Goal: Transaction & Acquisition: Purchase product/service

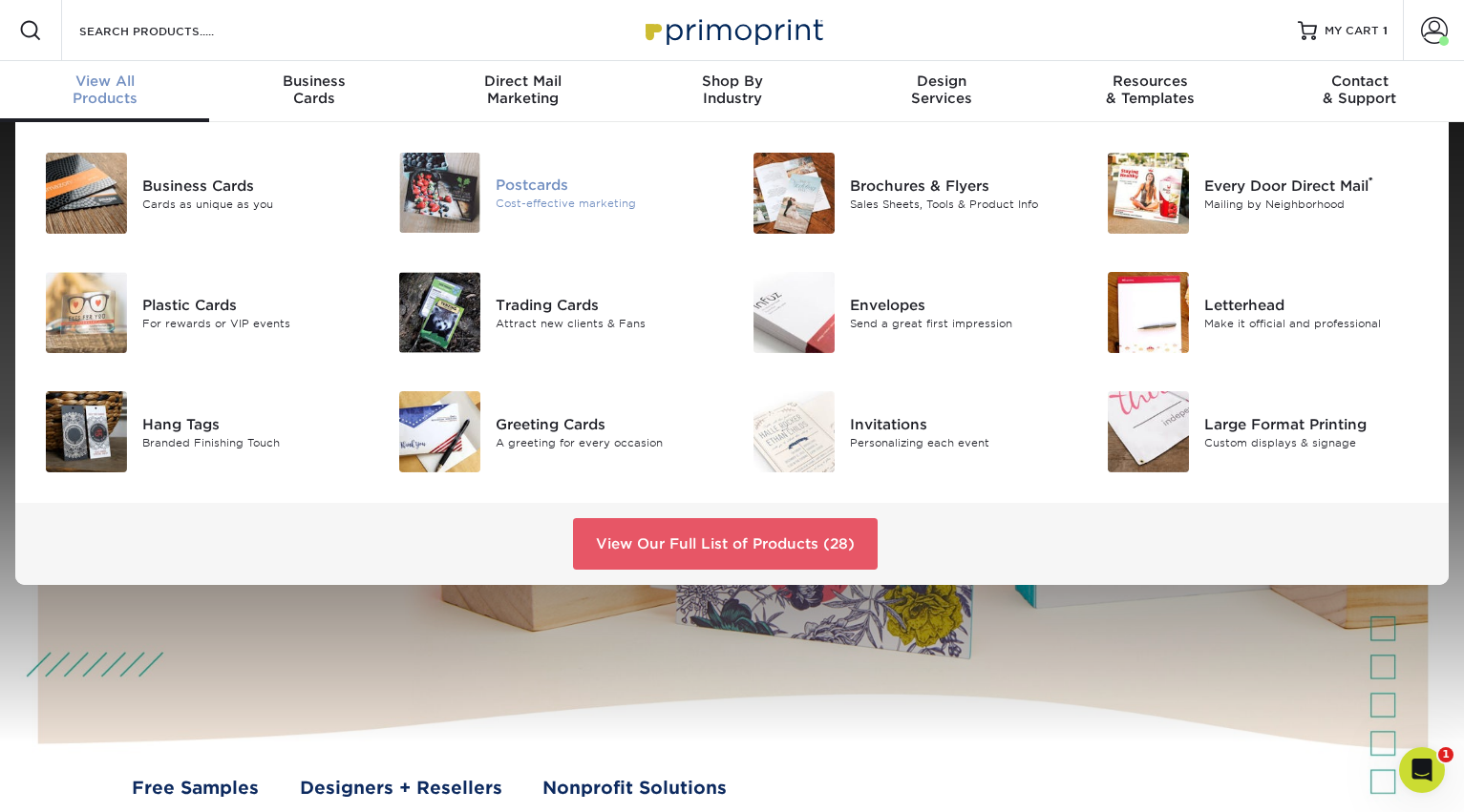
click at [511, 182] on div "Postcards" at bounding box center [606, 185] width 222 height 21
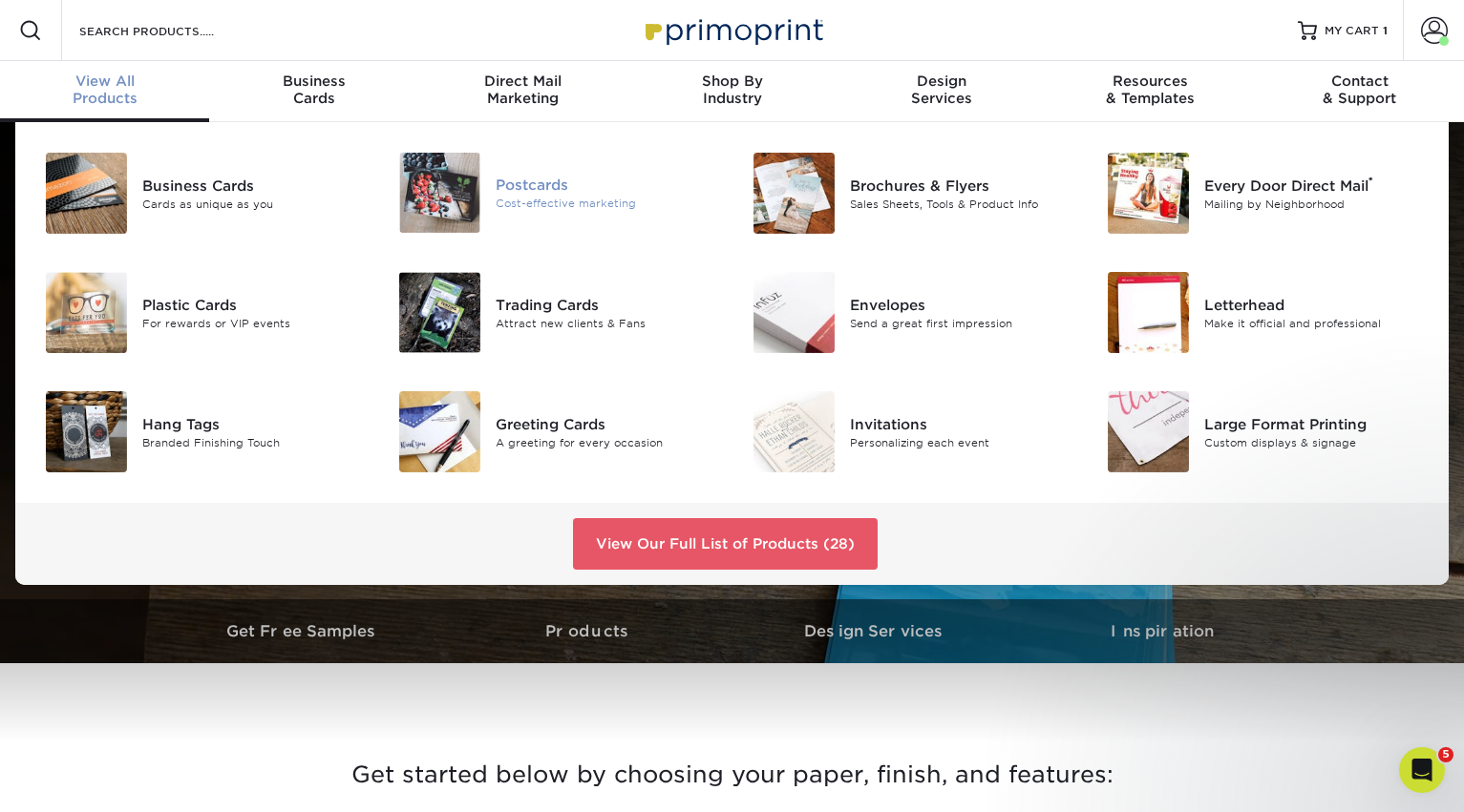
click at [524, 189] on div "Postcards" at bounding box center [606, 185] width 222 height 21
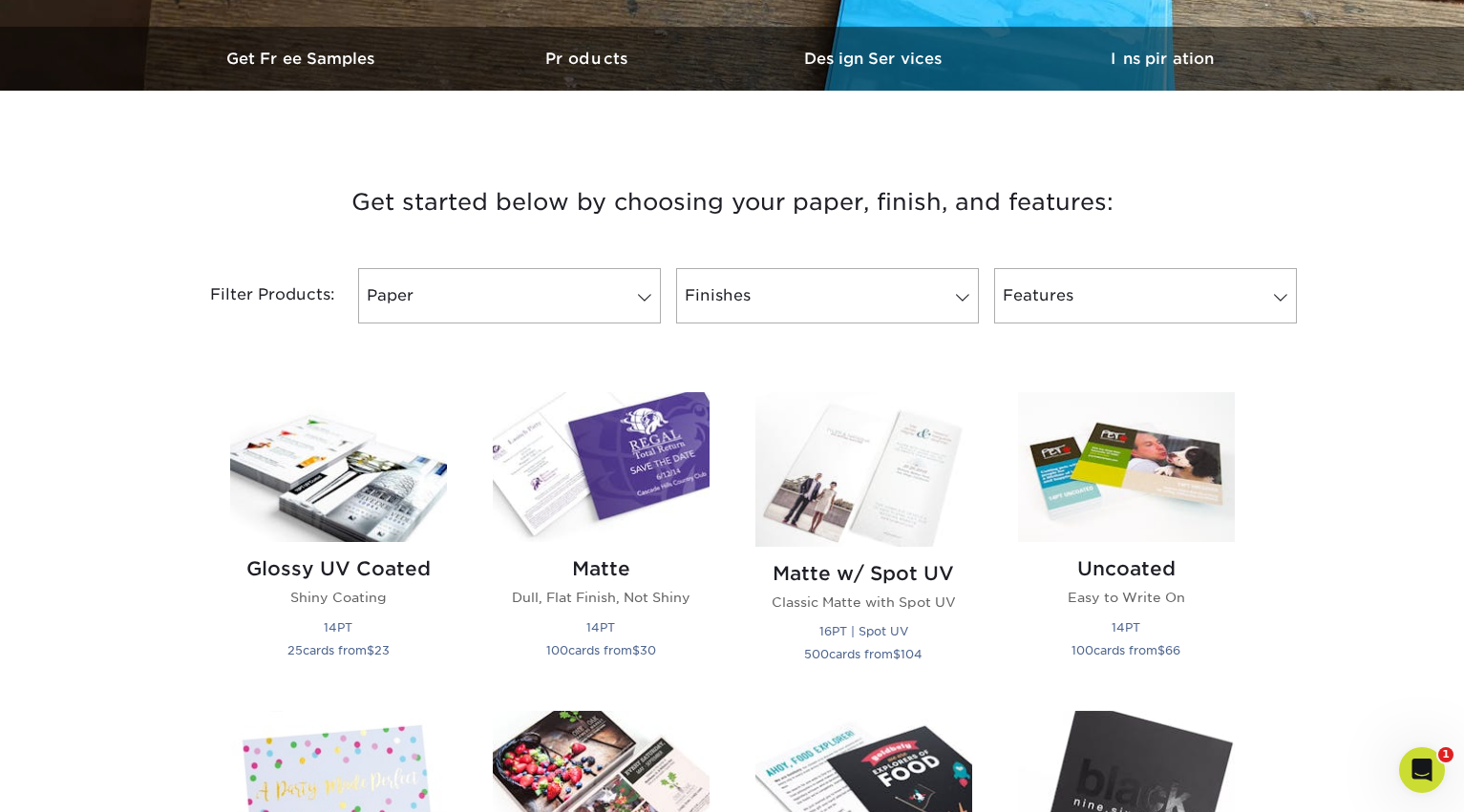
scroll to position [668, 0]
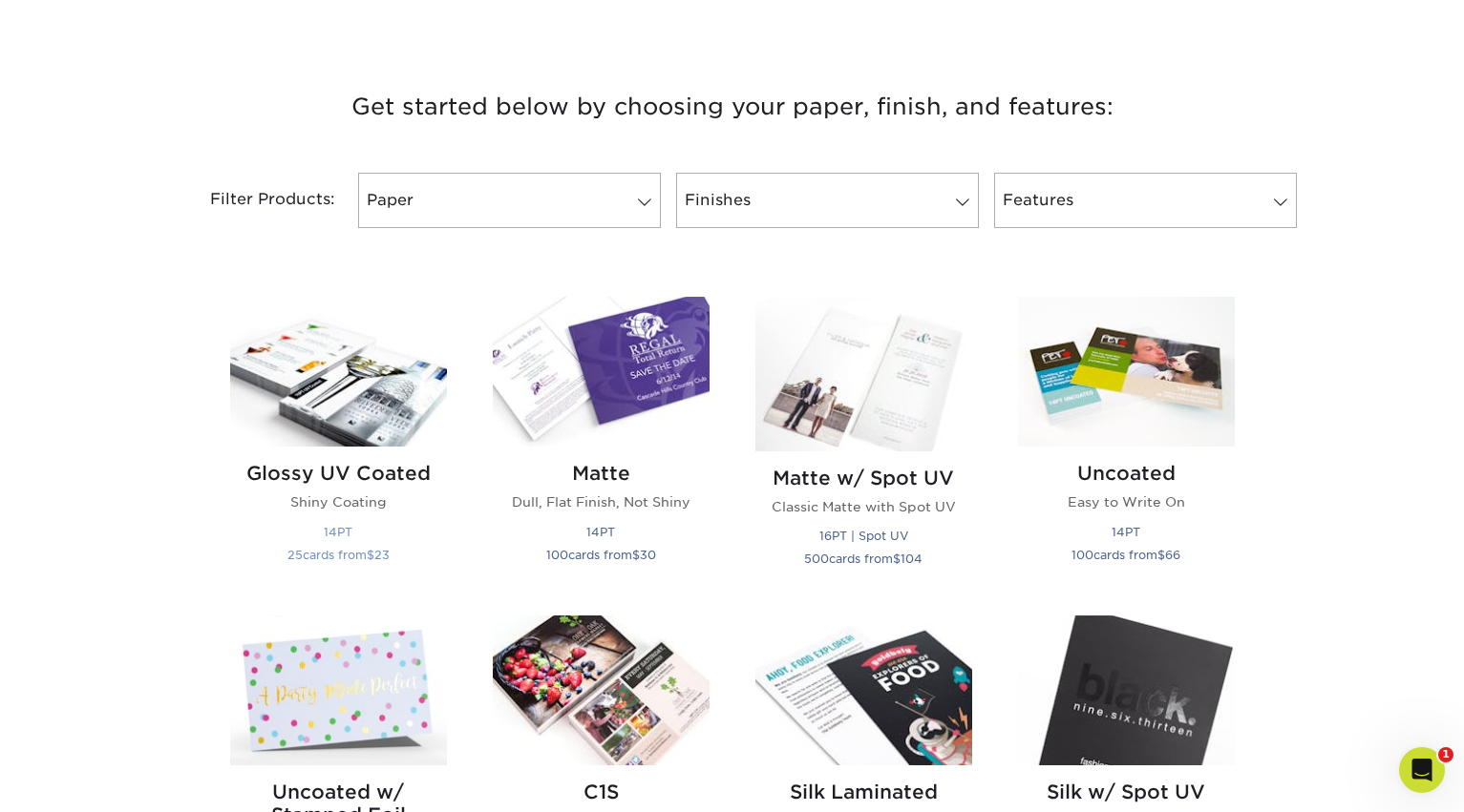
click at [389, 377] on img at bounding box center [338, 372] width 217 height 150
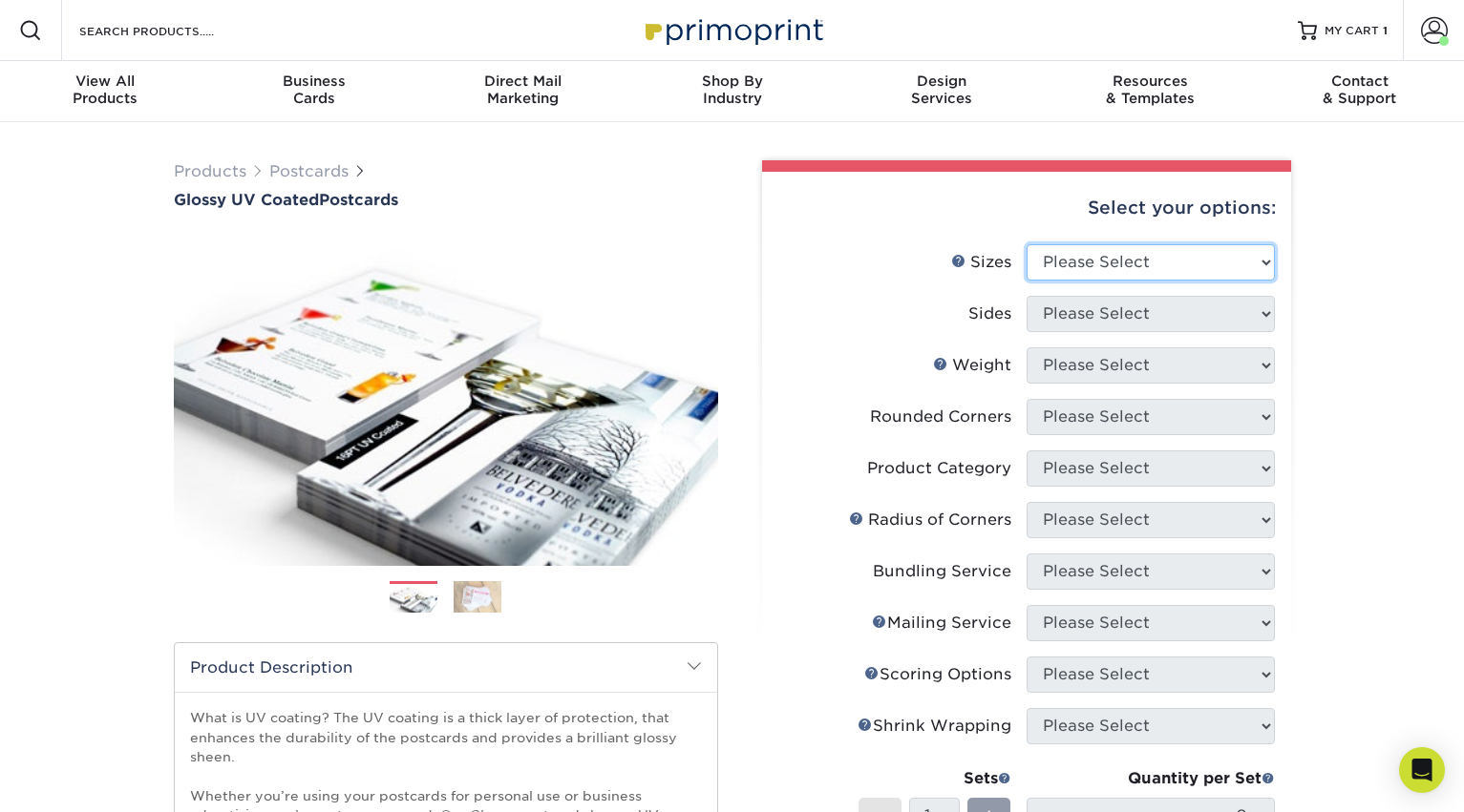
click at [1106, 269] on select "Please Select 1.5" x 7" 2" x 4" 2" x 6" 2" x 7" 2" x 8" 2.12" x 5.5" 2.12" x 5.…" at bounding box center [1151, 262] width 248 height 37
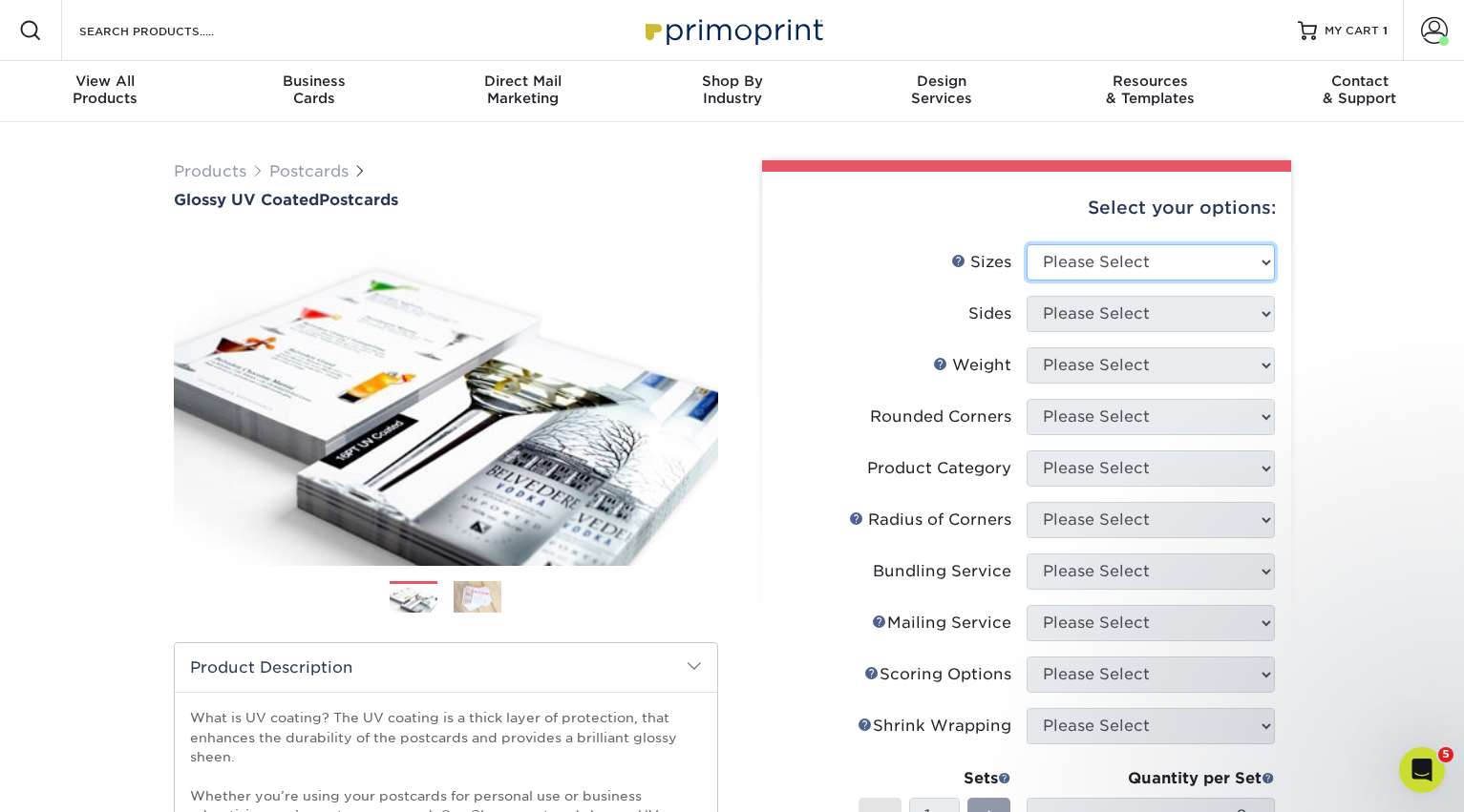
select select "3.50x8.50"
click at [1027, 244] on select "Please Select 1.5" x 7" 2" x 4" 2" x 6" 2" x 7" 2" x 8" 2.12" x 5.5" 2.12" x 5.…" at bounding box center [1151, 262] width 248 height 37
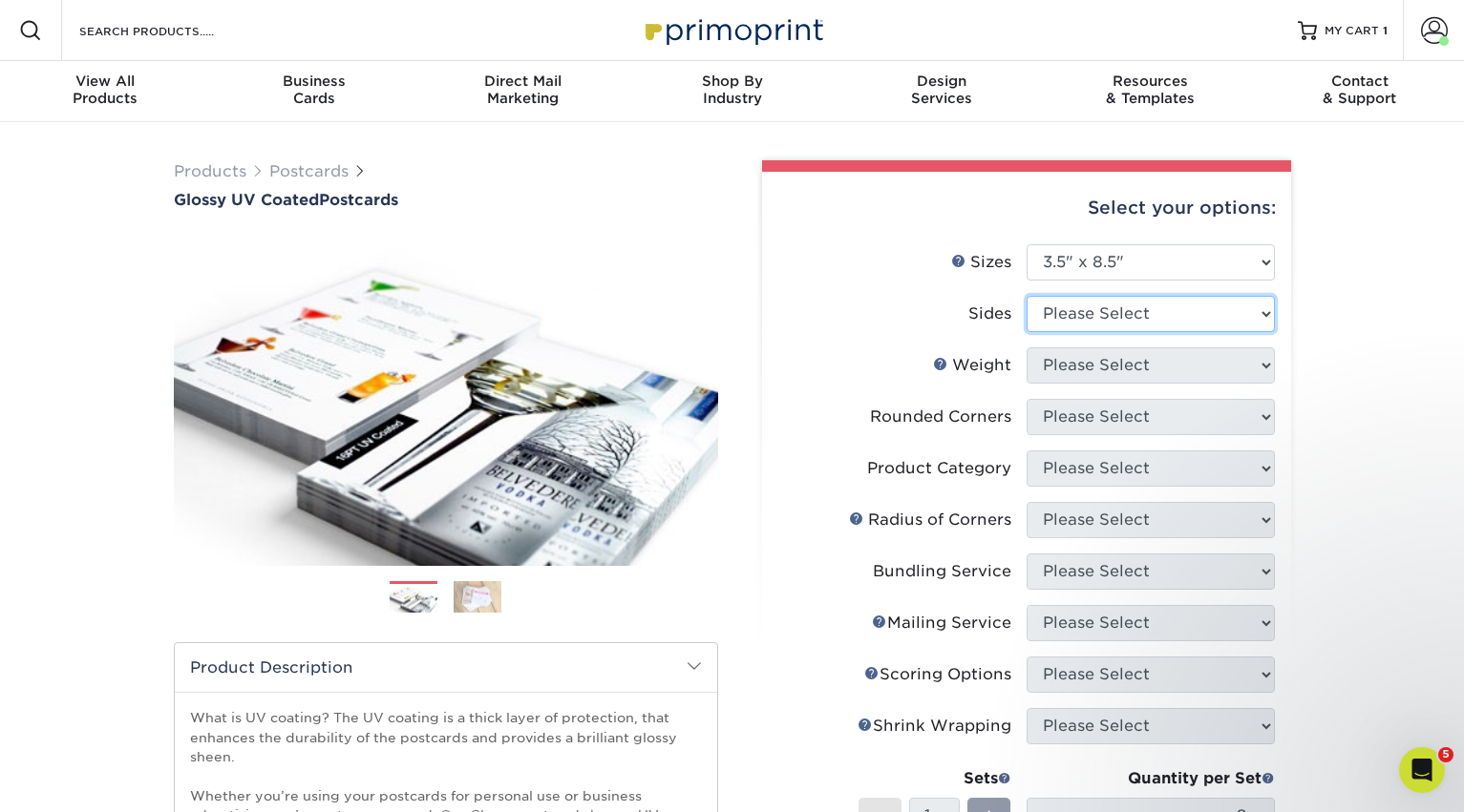
click at [1101, 314] on select "Please Select Print Both Sides Print Front Only" at bounding box center [1151, 314] width 248 height 37
select select "13abbda7-1d64-4f25-8bb2-c179b224825d"
click at [1027, 296] on select "Please Select Print Both Sides Print Front Only" at bounding box center [1151, 314] width 248 height 37
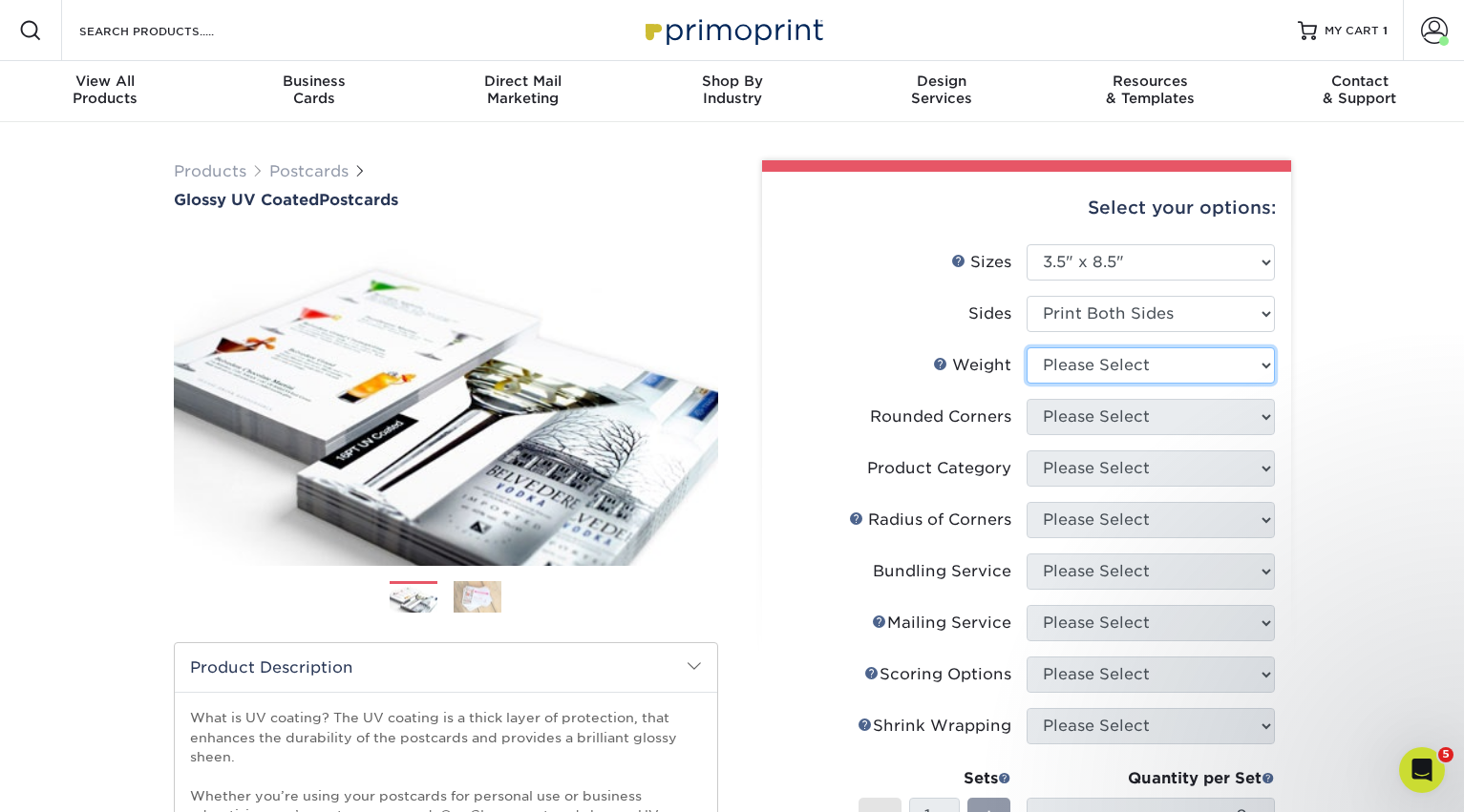
click at [1101, 366] on select "Please Select 16PT 14PT 18PT C1S" at bounding box center [1151, 366] width 248 height 37
select select "16PT"
click at [1027, 348] on select "Please Select 16PT 14PT 18PT C1S" at bounding box center [1151, 366] width 248 height 37
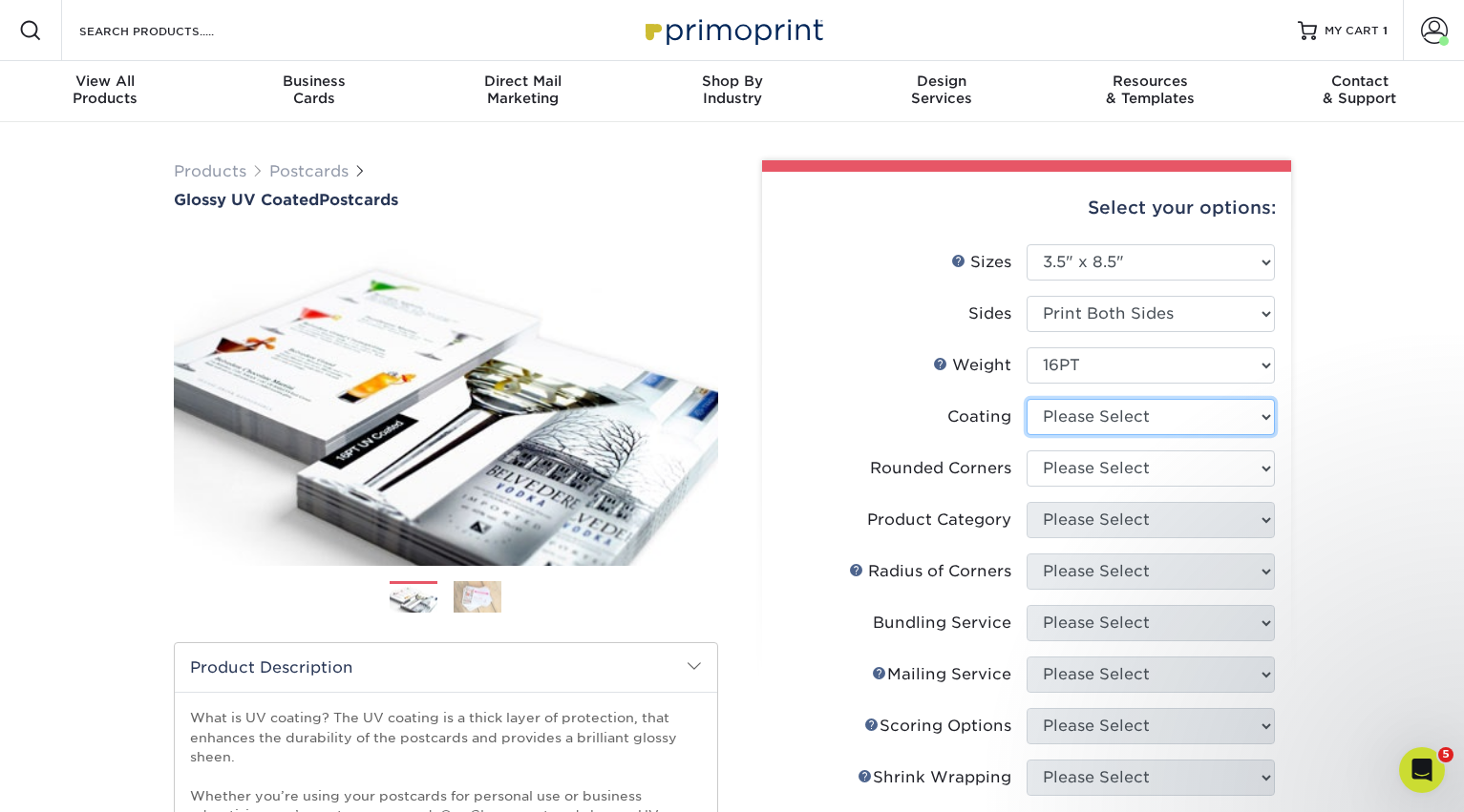
click at [1069, 427] on select at bounding box center [1151, 417] width 248 height 37
select select "ae367451-b2b8-45df-a344-0f05b6a12993"
click at [1027, 400] on select at bounding box center [1151, 417] width 248 height 37
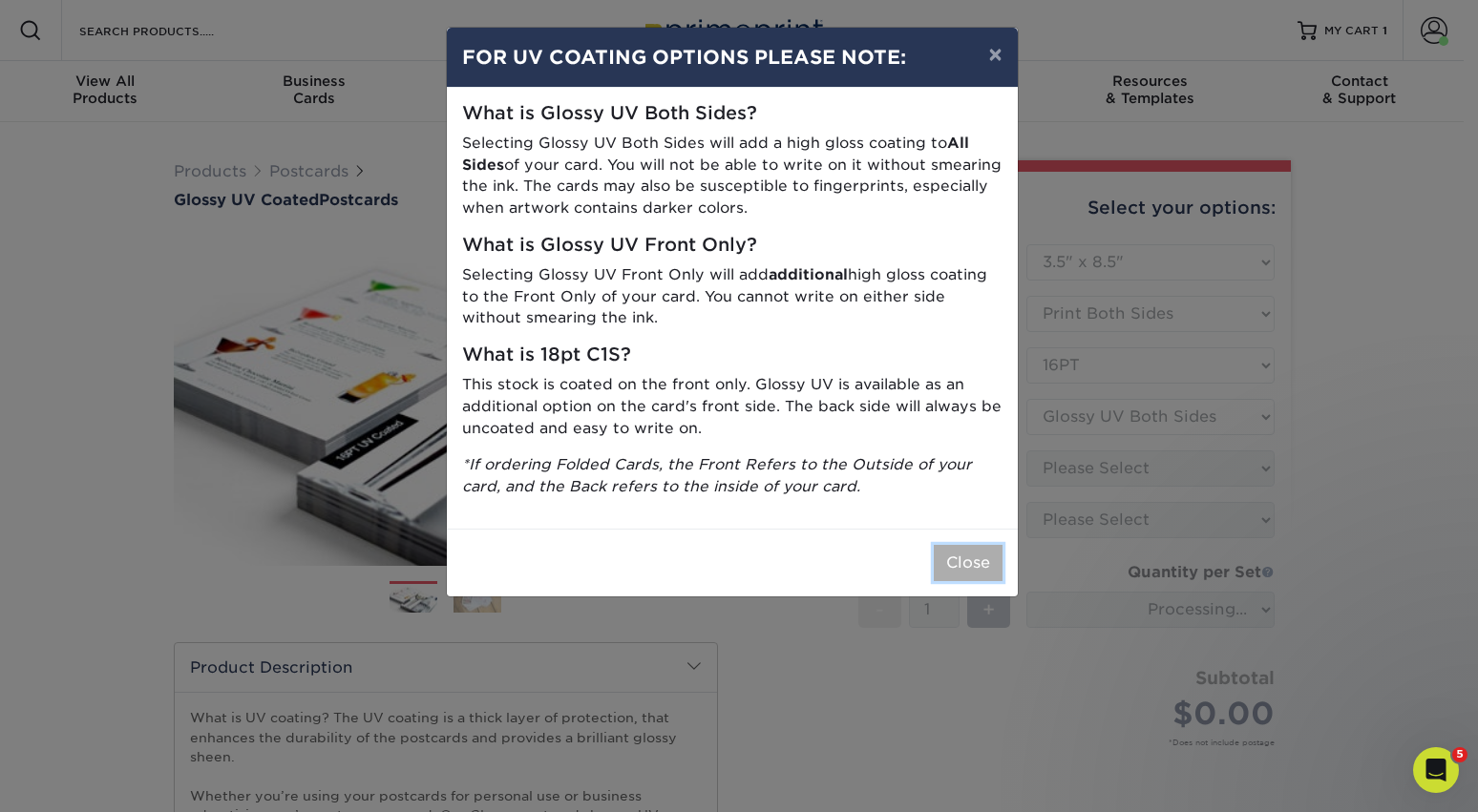
click at [964, 567] on button "Close" at bounding box center [967, 563] width 69 height 37
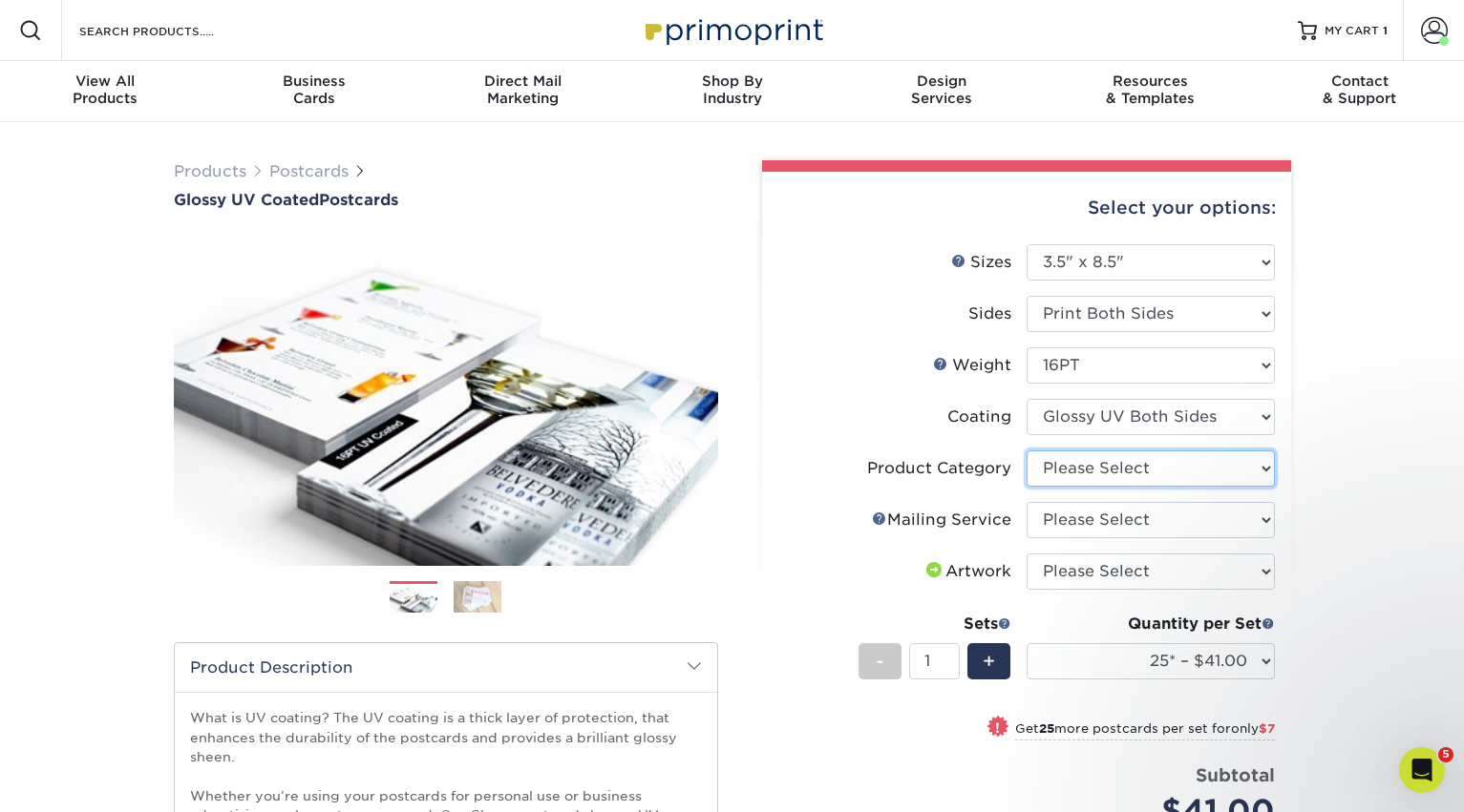
click at [1071, 469] on select "Please Select Postcards" at bounding box center [1151, 468] width 248 height 37
select select "9b7272e0-d6c8-4c3c-8e97-d3a1bcdab858"
click at [1027, 450] on select "Please Select Postcards" at bounding box center [1151, 468] width 248 height 37
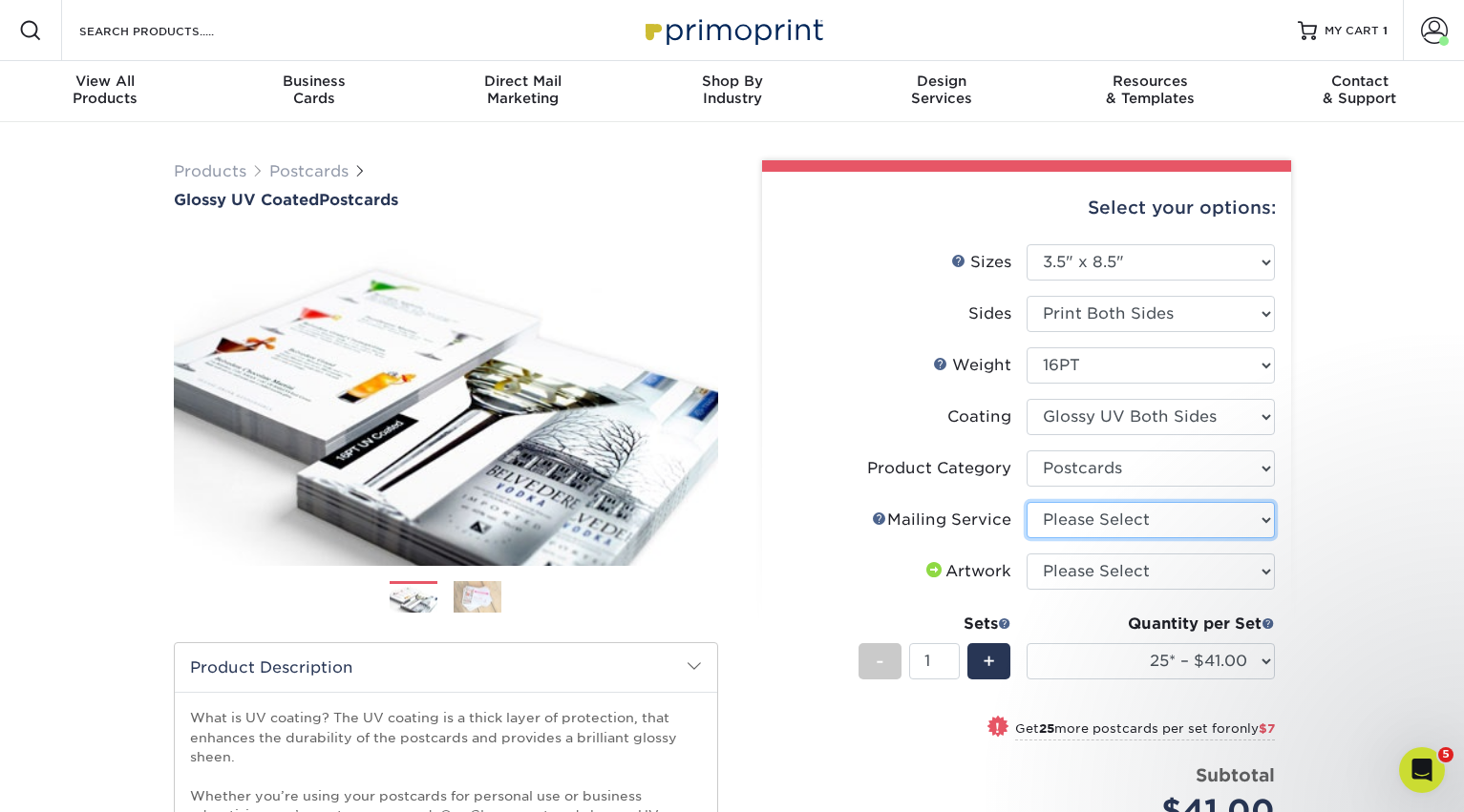
click at [1071, 519] on select "Please Select No Direct Mailing Service No, I will mail/stamp/imprint Direct Ma…" at bounding box center [1151, 520] width 248 height 37
select select "3e5e9bdd-d78a-4c28-a41d-fe1407925ca6"
click at [1027, 502] on select "Please Select No Direct Mailing Service No, I will mail/stamp/imprint Direct Ma…" at bounding box center [1151, 520] width 248 height 37
click at [1079, 568] on select "Please Select I will upload files I need a design - $150" at bounding box center [1151, 571] width 248 height 37
select select "upload"
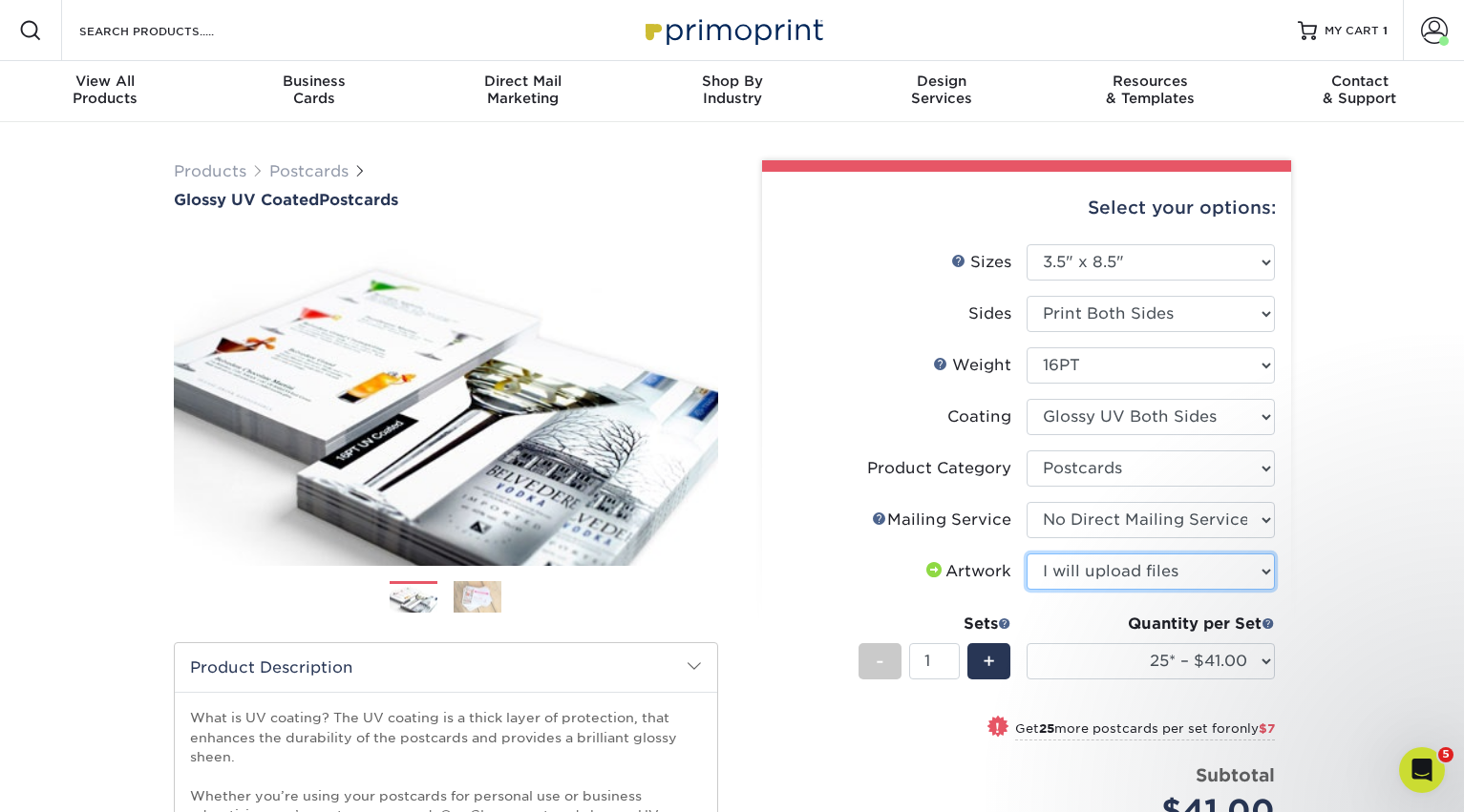
click at [1027, 554] on select "Please Select I will upload files I need a design - $150" at bounding box center [1151, 571] width 248 height 37
click at [1149, 659] on select "25* – $41.00 50* – $48.00 75* – $56.00 100* – $72.00 250* – $118.00 500 – $163.…" at bounding box center [1151, 661] width 248 height 37
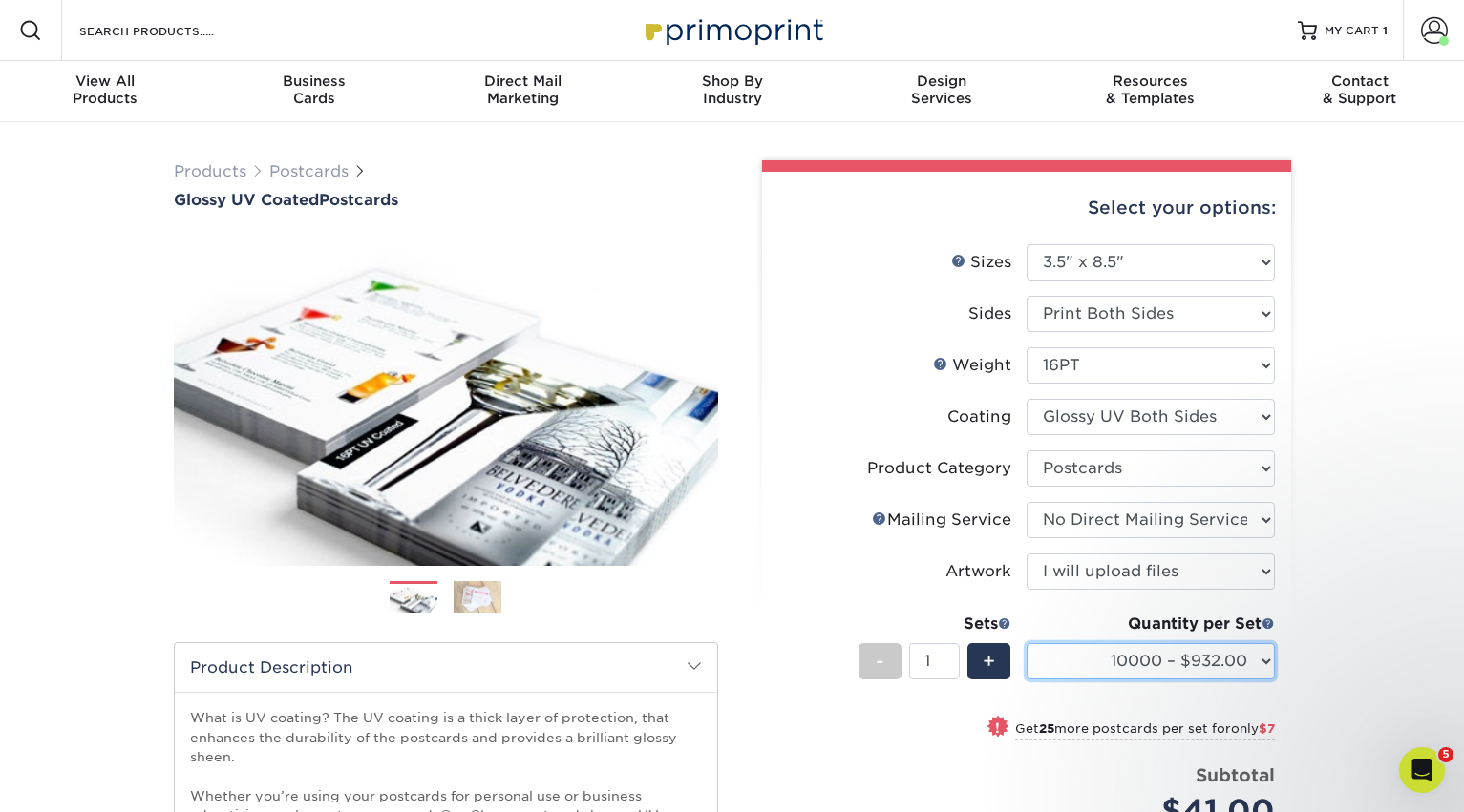
click at [1027, 643] on select "25* – $41.00 50* – $48.00 75* – $56.00 100* – $72.00 250* – $118.00 500 – $163.…" at bounding box center [1151, 661] width 248 height 37
click at [1365, 490] on div "Products Postcards Glossy UV Coated Postcards Previous Next show more 25" at bounding box center [732, 627] width 1464 height 1011
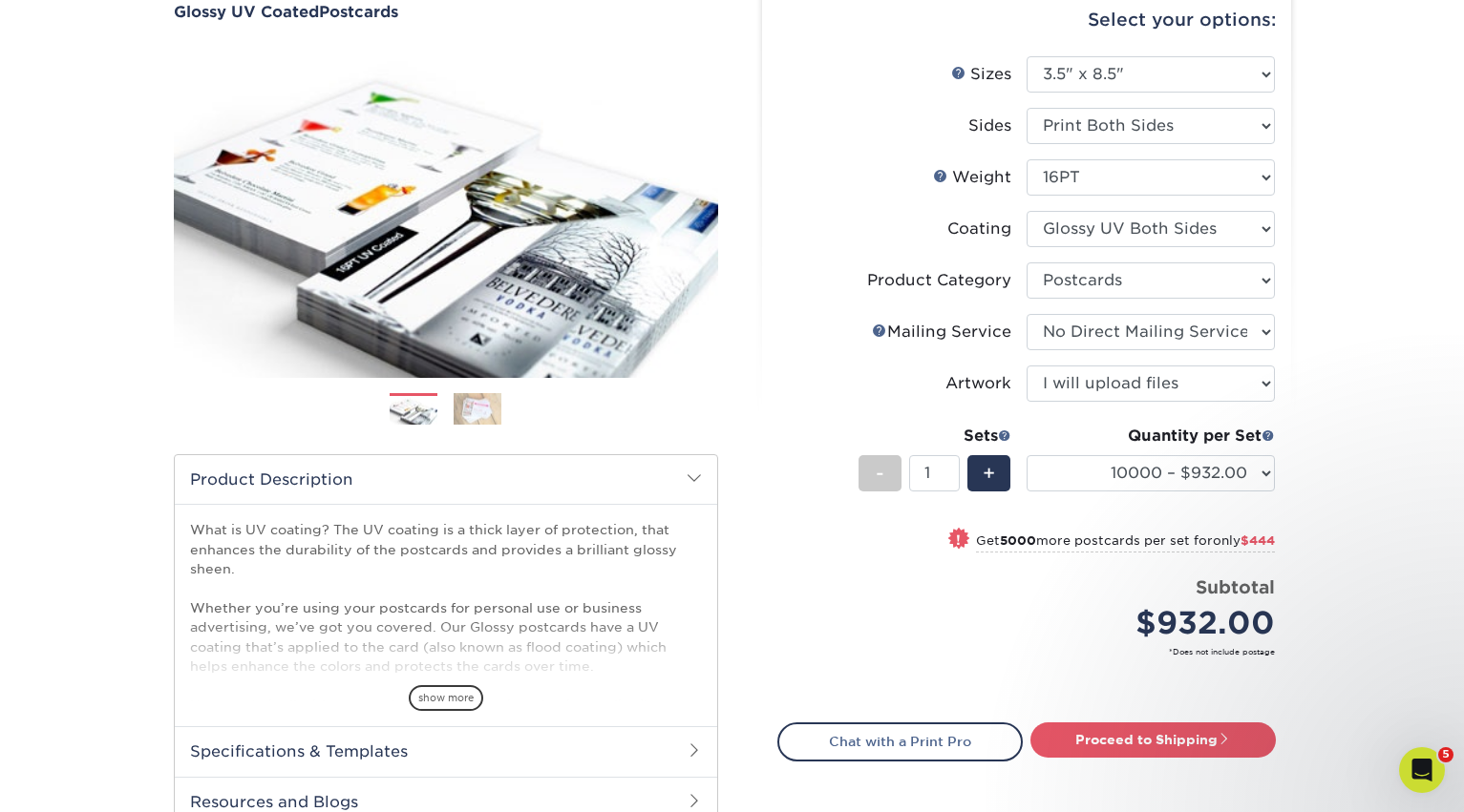
scroll to position [286, 0]
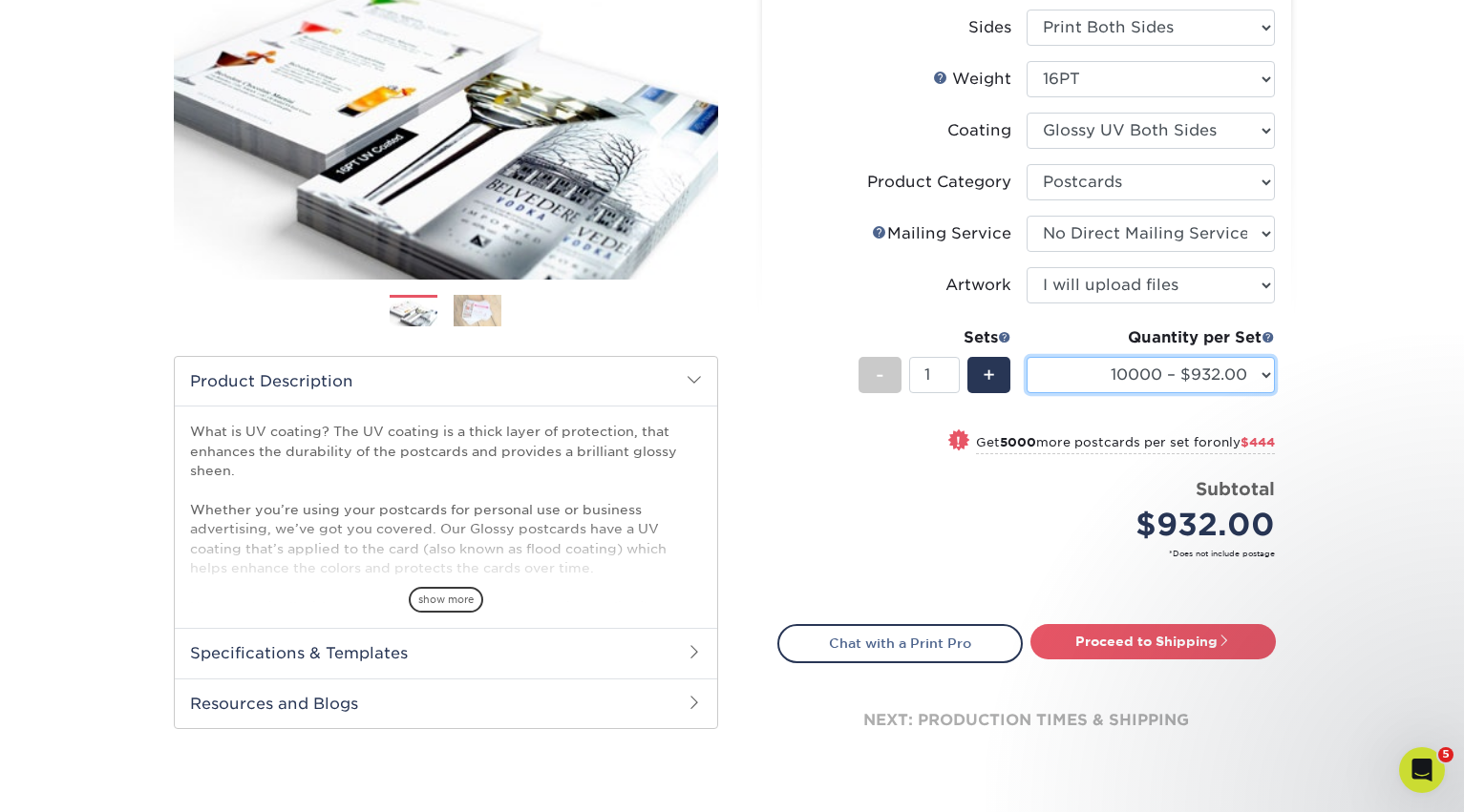
click at [1181, 372] on select "25* – $41.00 50* – $48.00 75* – $56.00 100* – $72.00 250* – $118.00 500 – $163.…" at bounding box center [1151, 375] width 248 height 37
select select "1000 – $188.00"
click at [1027, 357] on select "25* – $41.00 50* – $48.00 75* – $56.00 100* – $72.00 250* – $118.00 500 – $163.…" at bounding box center [1151, 375] width 248 height 37
click at [1383, 388] on div "Products Postcards Glossy UV Coated Postcards Previous Next show more 25" at bounding box center [732, 341] width 1464 height 1011
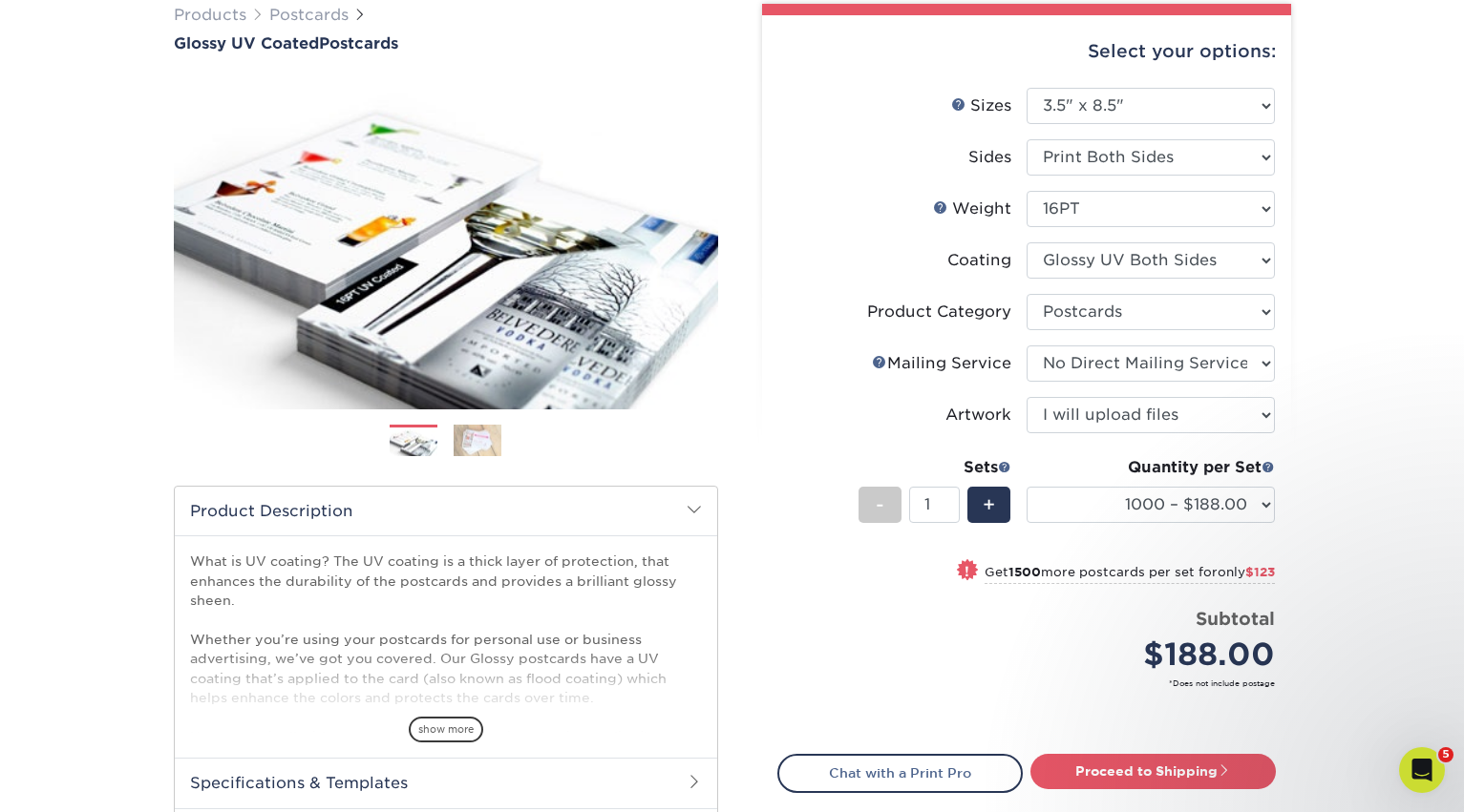
scroll to position [191, 0]
